Goal: Information Seeking & Learning: Learn about a topic

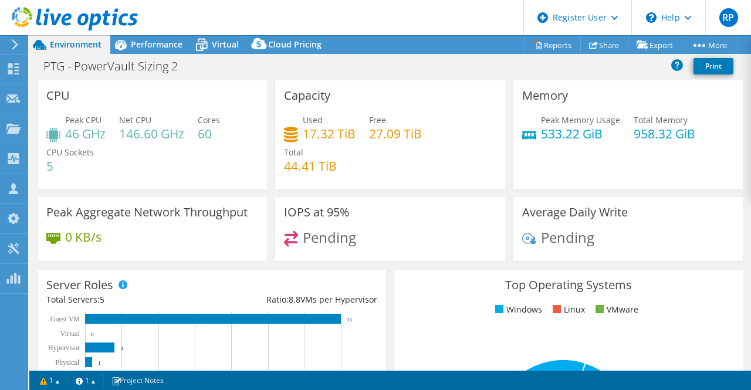
select select "USD"
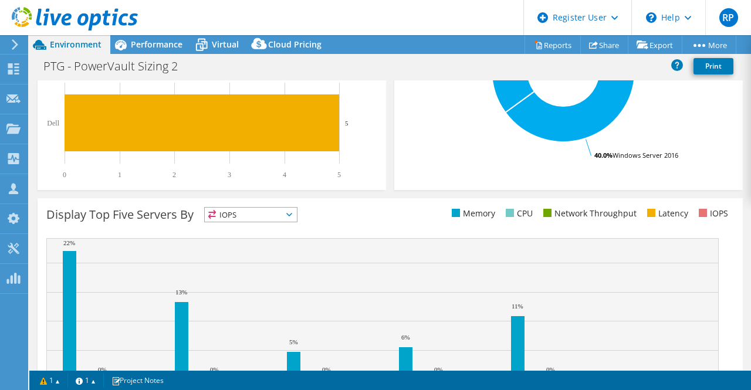
scroll to position [425, 0]
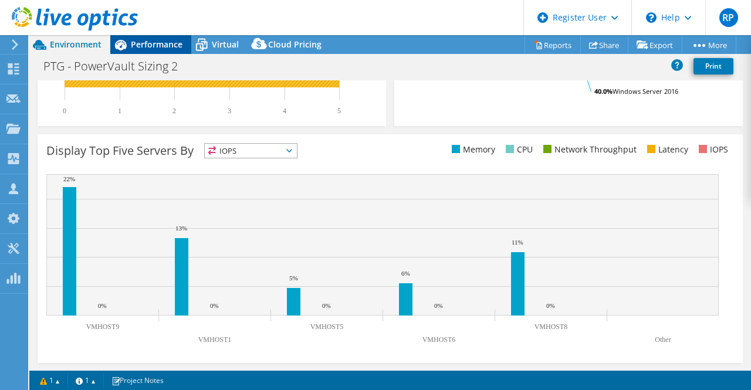
click at [154, 38] on div "Performance" at bounding box center [150, 44] width 81 height 19
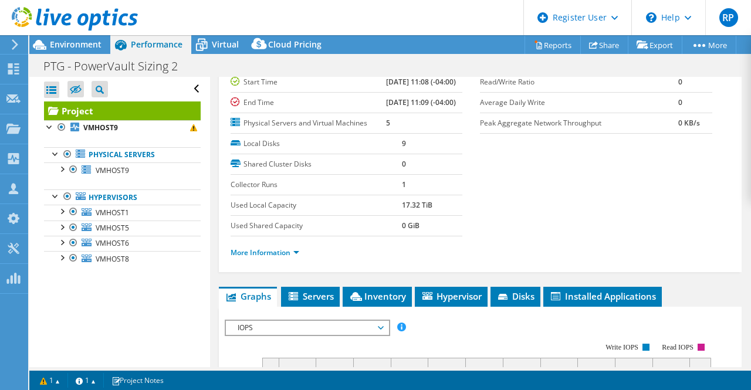
scroll to position [109, 0]
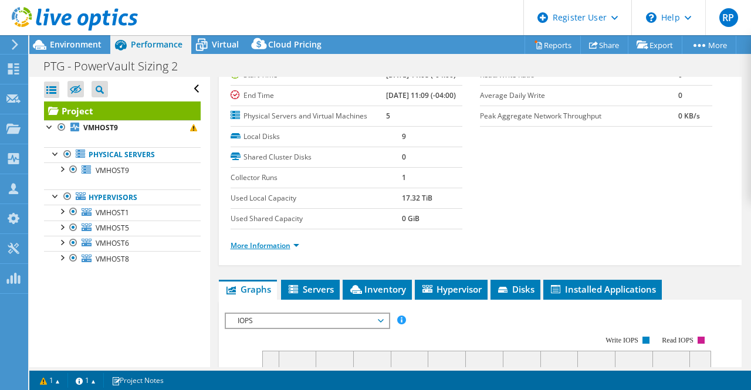
click at [271, 251] on link "More Information" at bounding box center [265, 246] width 69 height 10
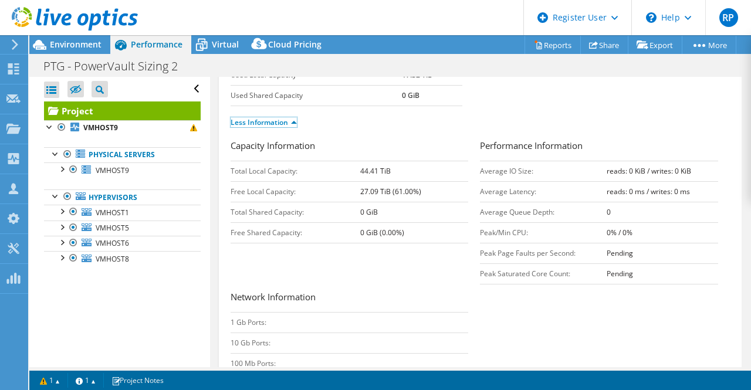
scroll to position [217, 0]
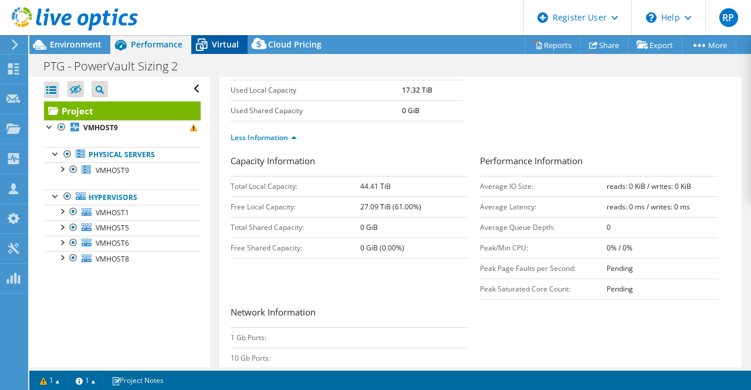
click at [226, 43] on span "Virtual" at bounding box center [225, 44] width 27 height 11
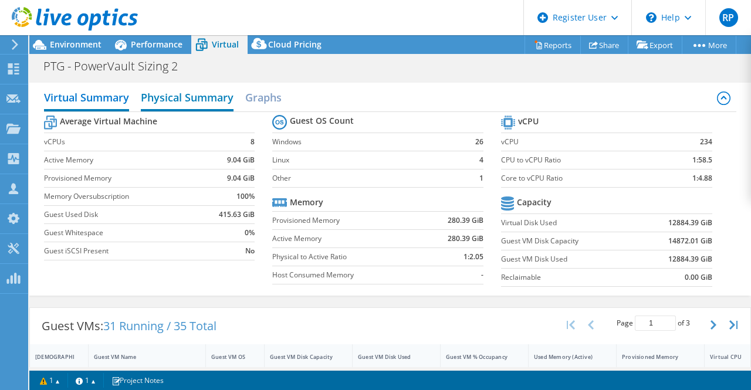
click at [196, 107] on h2 "Physical Summary" at bounding box center [187, 99] width 93 height 26
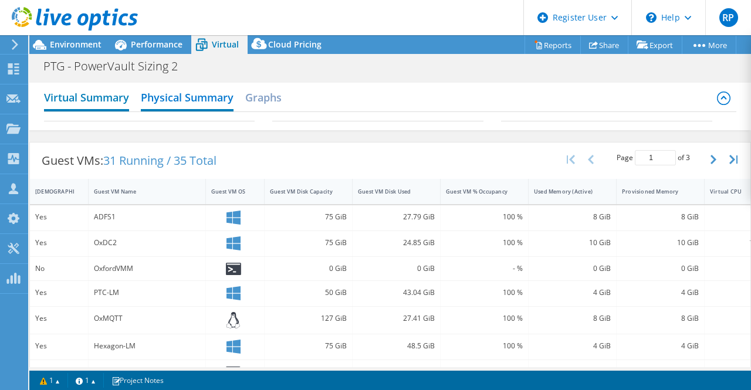
click at [114, 92] on h2 "Virtual Summary" at bounding box center [86, 99] width 85 height 26
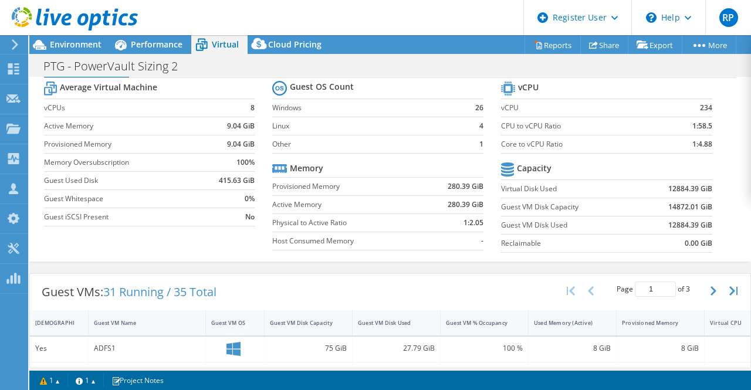
scroll to position [0, 0]
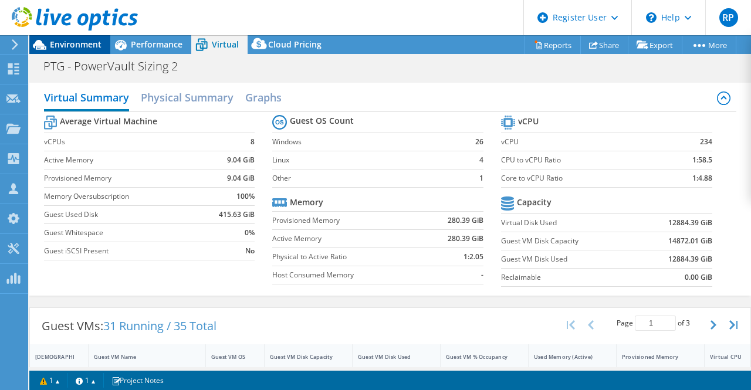
click at [85, 46] on span "Environment" at bounding box center [76, 44] width 52 height 11
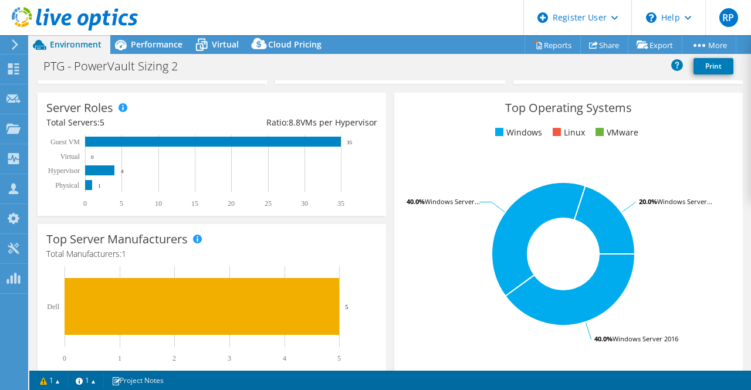
scroll to position [141, 0]
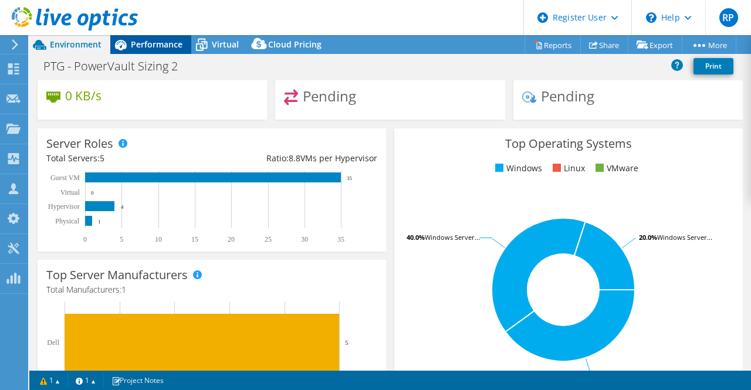
click at [144, 53] on div "Performance" at bounding box center [150, 44] width 81 height 19
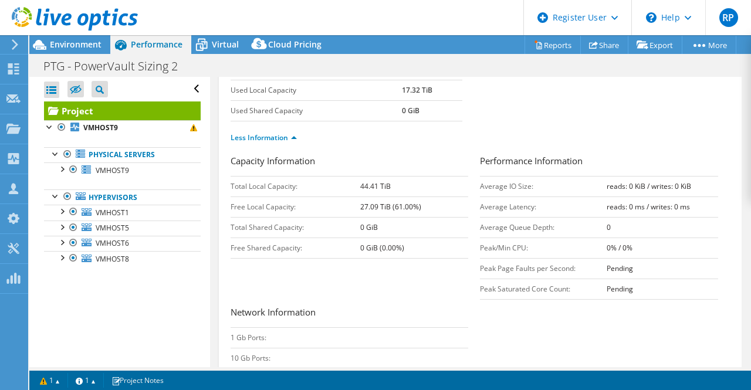
scroll to position [0, 0]
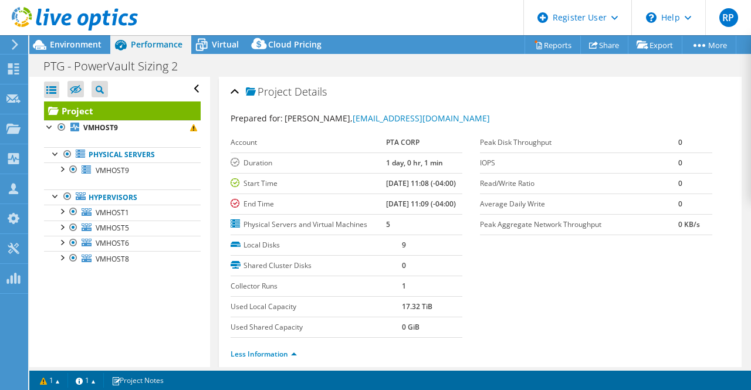
click at [86, 36] on div at bounding box center [69, 19] width 138 height 39
click at [82, 45] on span "Environment" at bounding box center [76, 44] width 52 height 11
